Goal: Book appointment/travel/reservation

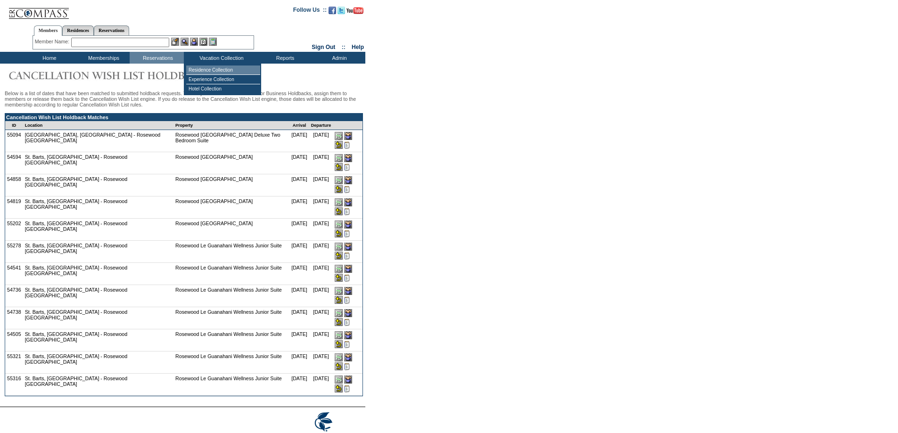
click at [223, 67] on td "Residence Collection" at bounding box center [223, 70] width 74 height 9
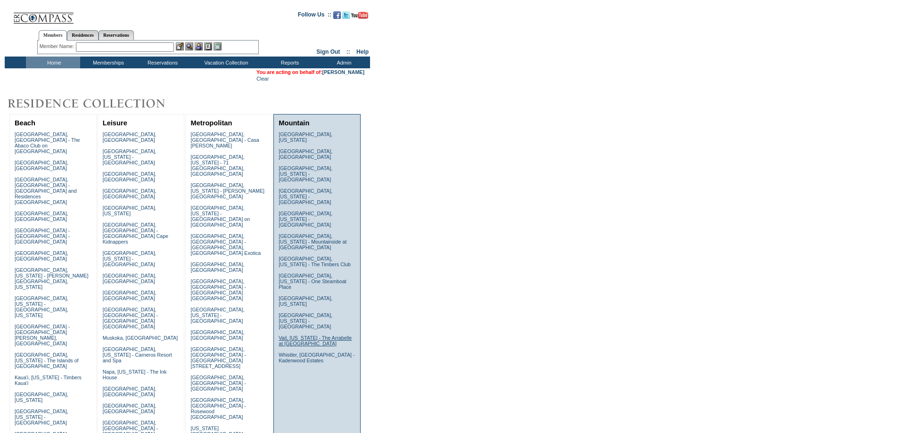
click at [298, 335] on link "Vail, Colorado - The Arrabelle at Vail Square" at bounding box center [315, 340] width 73 height 11
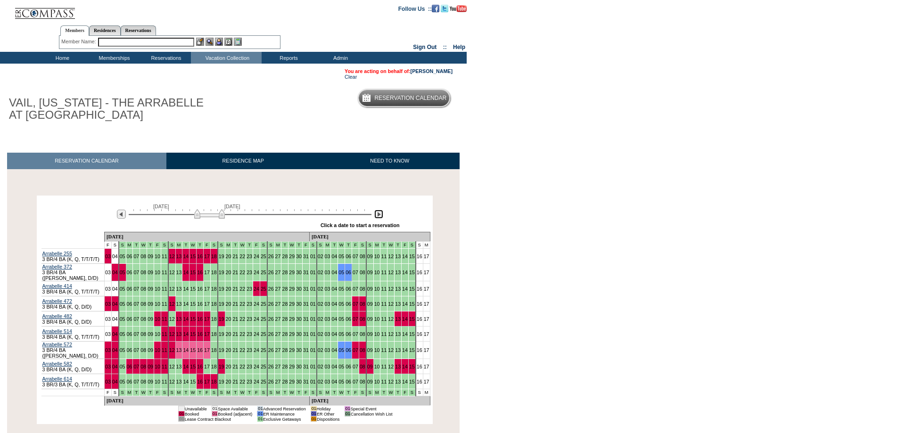
click at [378, 216] on img at bounding box center [378, 214] width 9 height 9
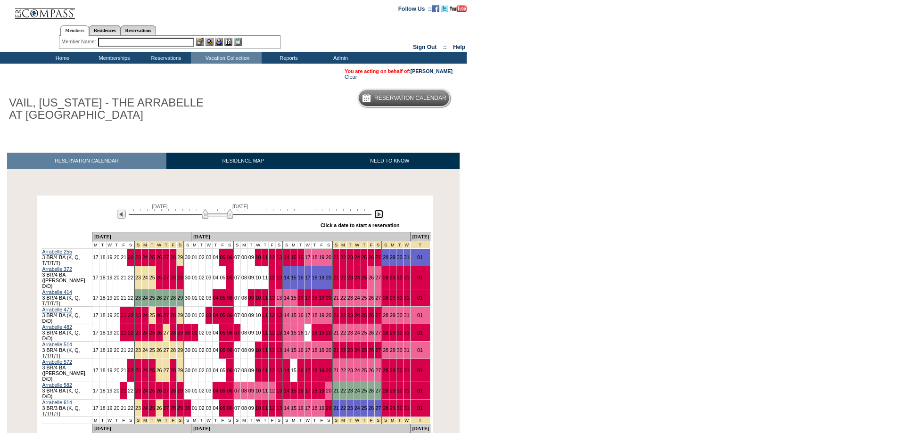
click at [378, 216] on img at bounding box center [378, 214] width 9 height 9
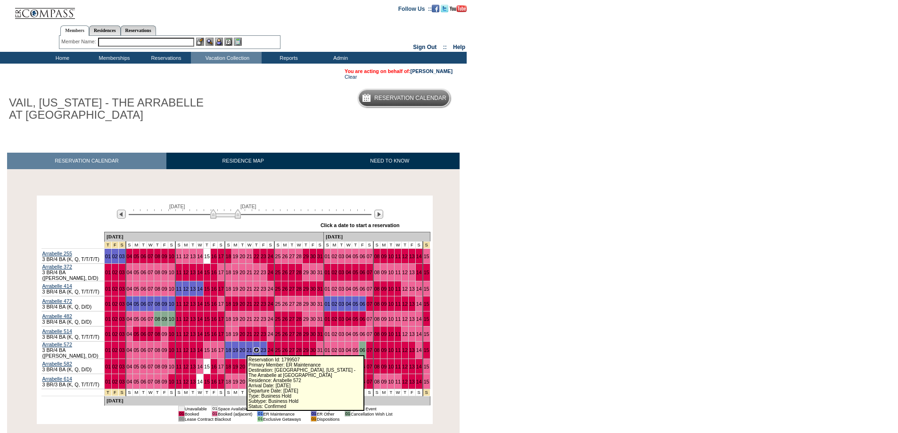
click at [254, 348] on link "22" at bounding box center [257, 351] width 6 height 6
